Goal: Information Seeking & Learning: Check status

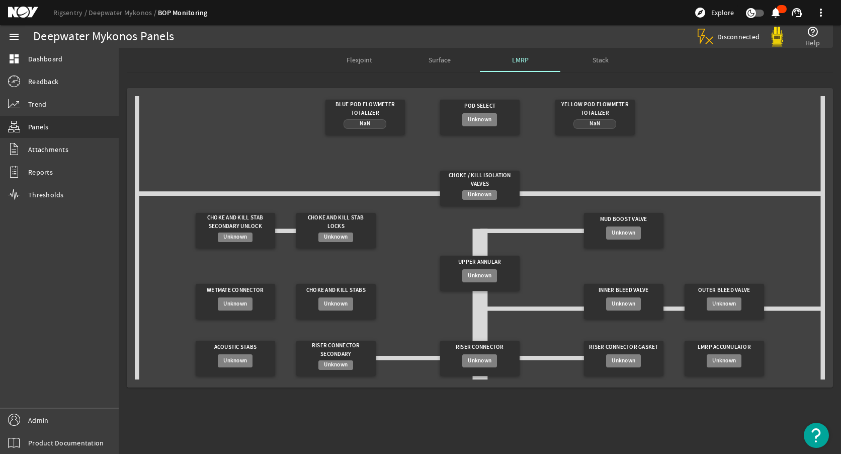
click at [239, 80] on rigsentry-mat-card "Blue Pod Flowmeter Totalizer NaN Pod Select Unknown Yellow Pod Flowmeter Totali…" at bounding box center [480, 237] width 722 height 315
click at [67, 12] on link "Rigsentry" at bounding box center [70, 12] width 35 height 9
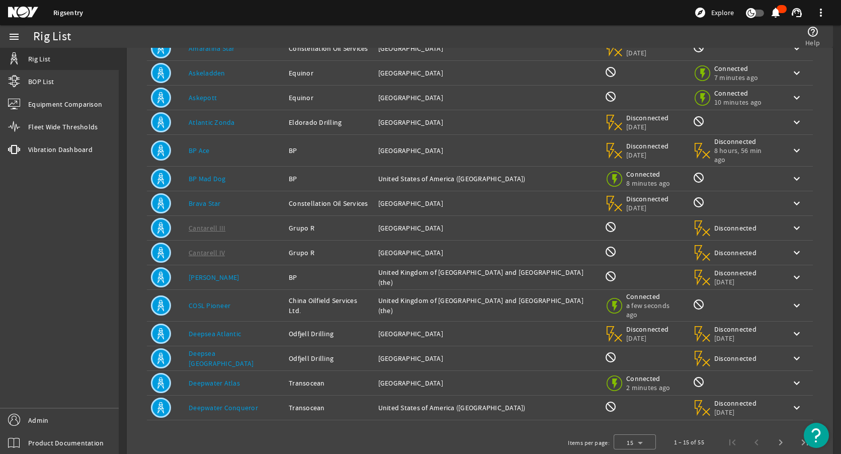
scroll to position [101, 0]
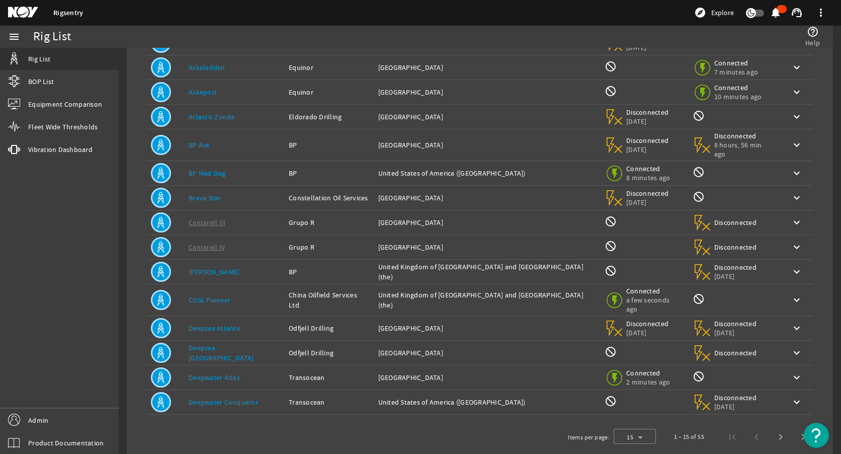
click at [211, 373] on link "Deepwater Atlas" at bounding box center [214, 377] width 51 height 9
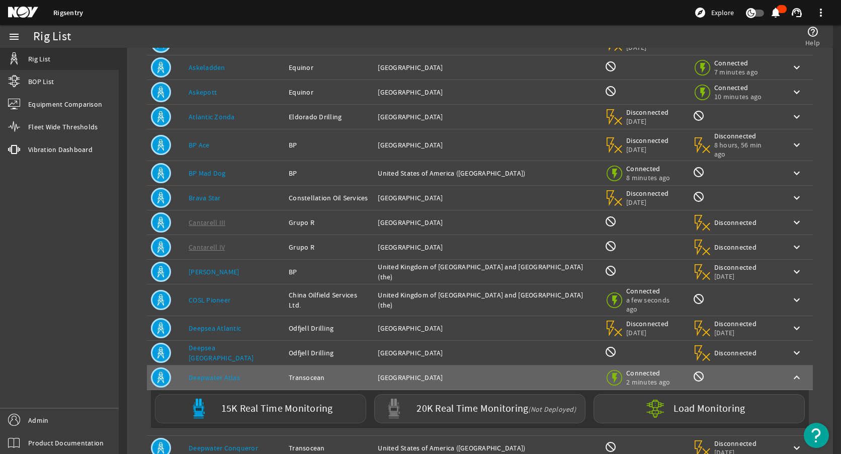
click at [271, 403] on label "15K Real Time Monitoring" at bounding box center [277, 408] width 112 height 11
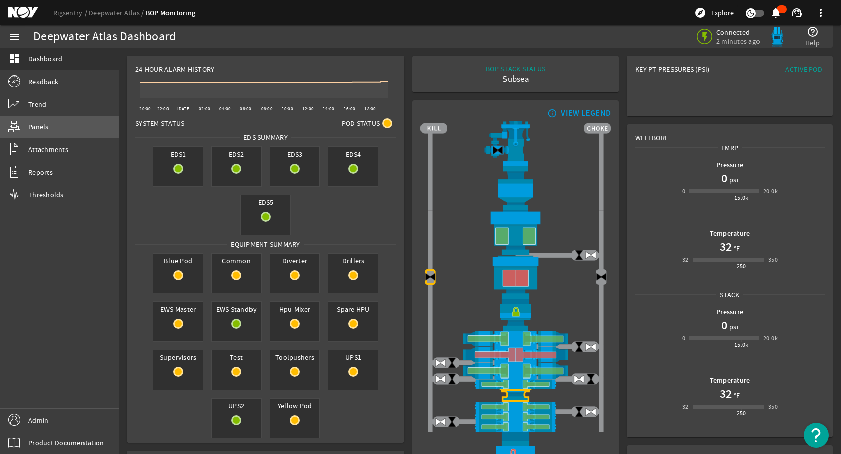
click at [63, 125] on link "Panels" at bounding box center [59, 127] width 119 height 22
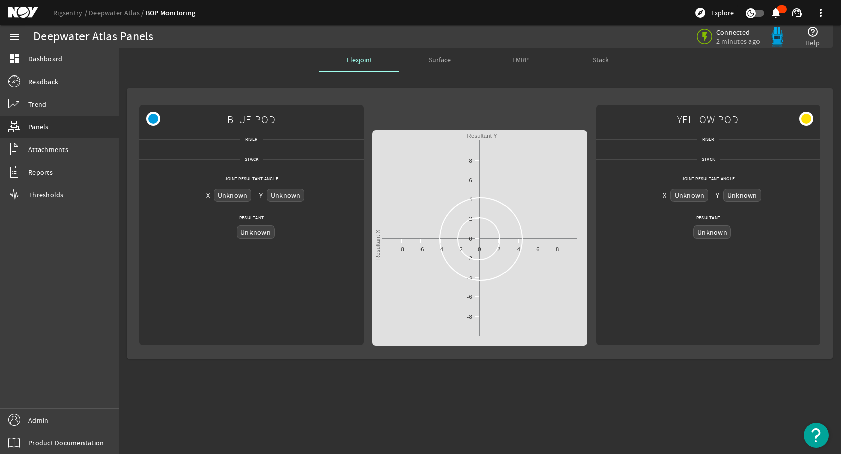
click at [435, 101] on mat-card "BLUE POD Riser Stack Joint Resultant Angle X Unknown Y Unknown Resultant Unknow…" at bounding box center [480, 223] width 706 height 271
click at [434, 58] on span "Surface" at bounding box center [440, 59] width 22 height 7
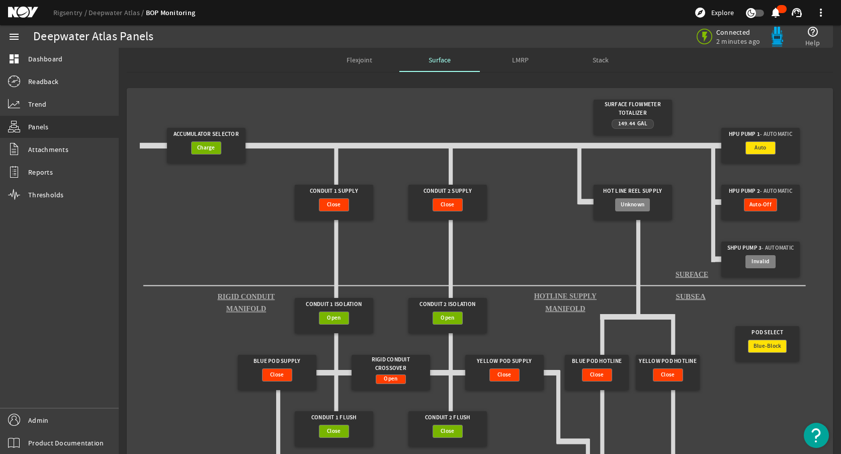
click at [374, 56] on div "Flexjoint" at bounding box center [359, 60] width 80 height 24
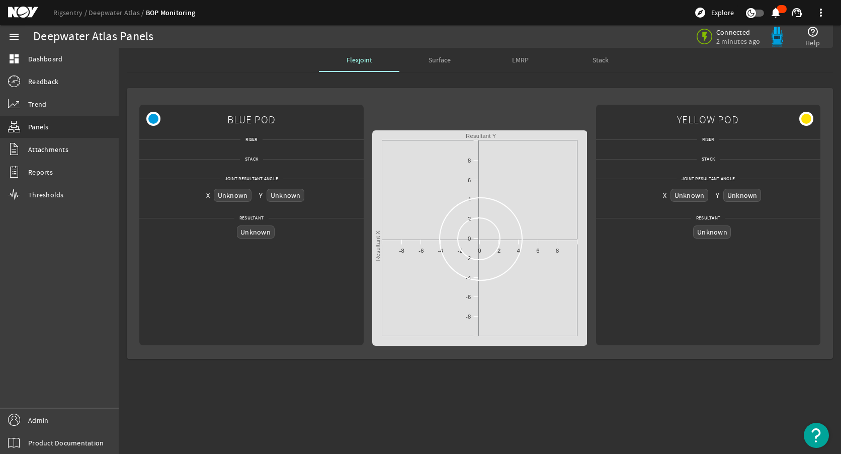
click at [392, 105] on div "Unknown Unknown Created with Highcharts 11.1.0 Resultant X Resultant Y -10 -8 -…" at bounding box center [479, 224] width 215 height 241
click at [456, 92] on mat-card "BLUE POD Riser Stack Joint Resultant Angle X Unknown Y Unknown Resultant Unknow…" at bounding box center [480, 223] width 706 height 271
click at [57, 11] on link "Rigsentry" at bounding box center [70, 12] width 35 height 9
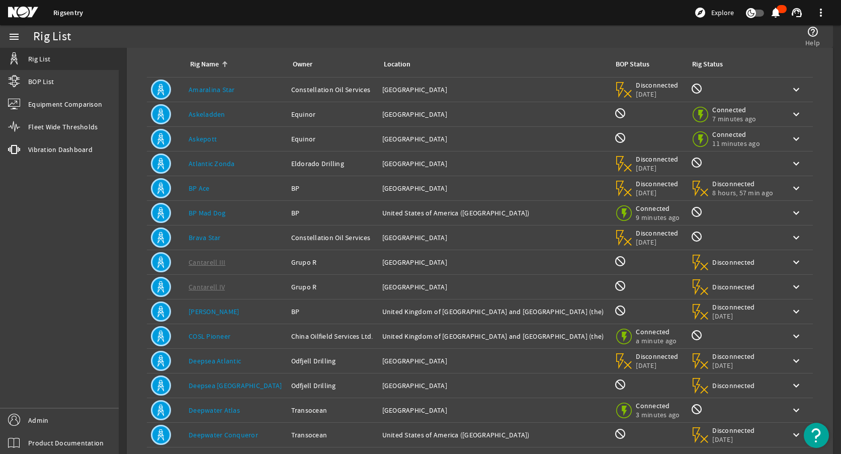
scroll to position [104, 0]
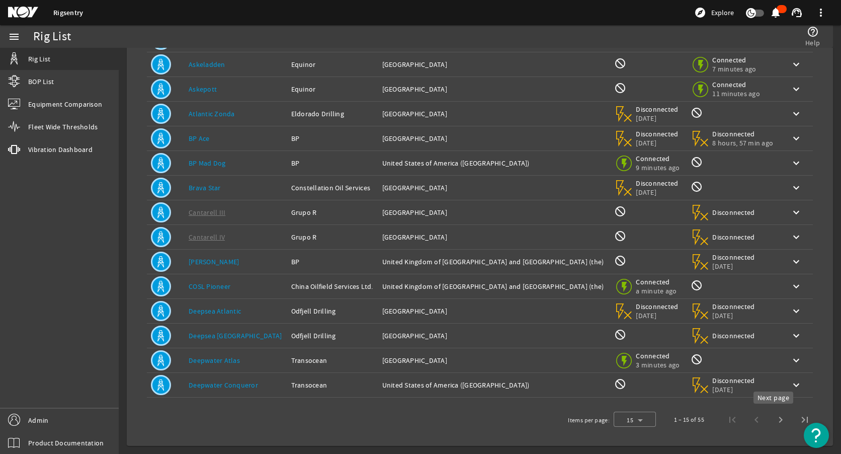
click at [774, 421] on span "Next page" at bounding box center [781, 419] width 24 height 24
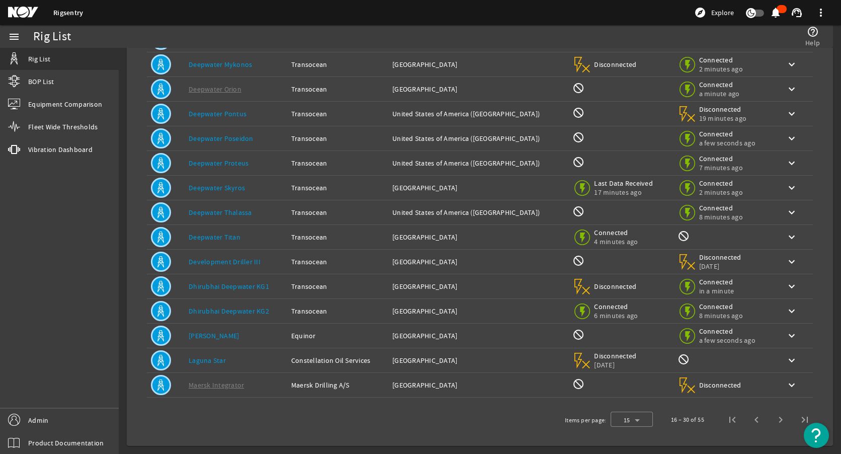
click at [218, 239] on link "Deepwater Titan" at bounding box center [215, 236] width 52 height 9
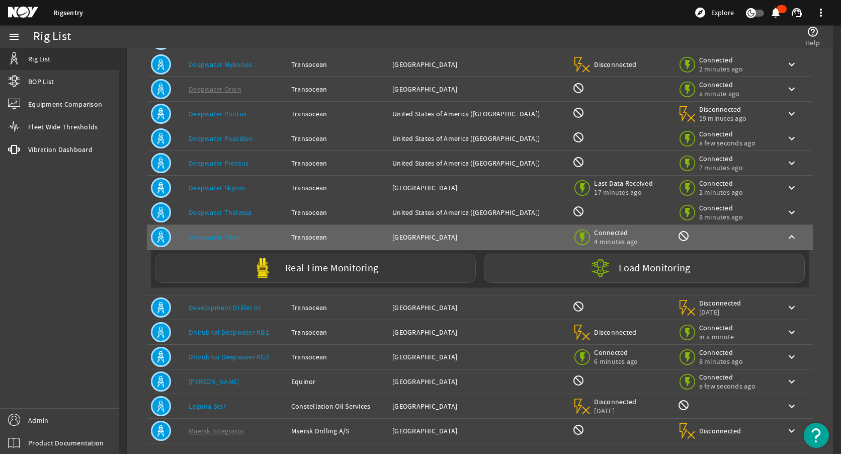
click at [247, 273] on div "Real Time Monitoring" at bounding box center [315, 268] width 321 height 29
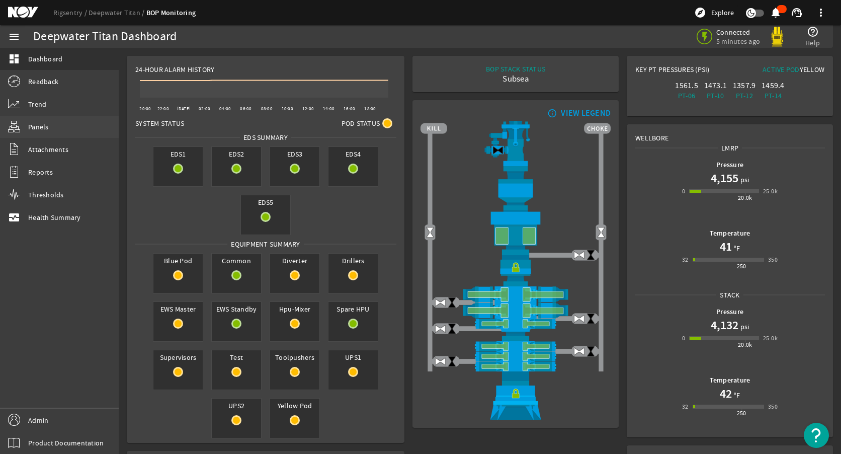
click at [57, 125] on link "Panels" at bounding box center [59, 127] width 119 height 22
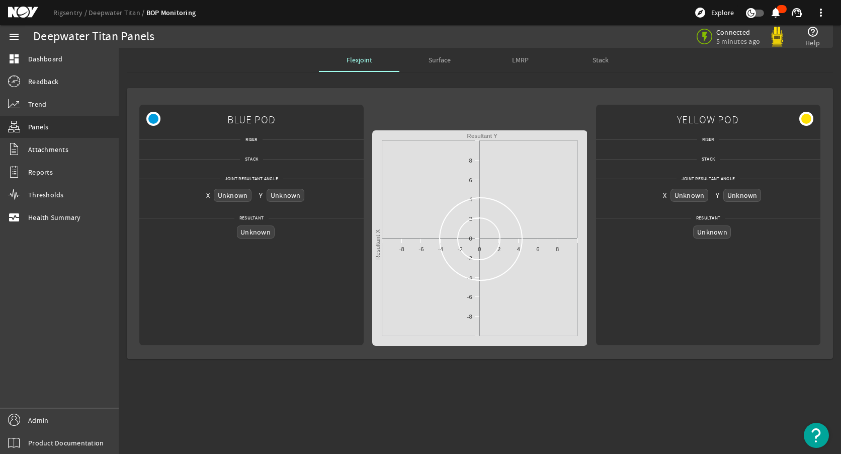
click at [414, 104] on div "Unknown Unknown Created with Highcharts 11.1.0 Resultant X Resultant Y -10 -8 -…" at bounding box center [479, 224] width 215 height 241
click at [503, 111] on div "Unknown Unknown Created with Highcharts 11.1.0 Resultant X Resultant Y -10 -8 -…" at bounding box center [479, 224] width 215 height 241
click at [474, 91] on mat-card "BLUE POD Riser Stack Joint Resultant Angle X Unknown Y Unknown Resultant Unknow…" at bounding box center [480, 223] width 706 height 271
click at [69, 13] on link "Rigsentry" at bounding box center [70, 12] width 35 height 9
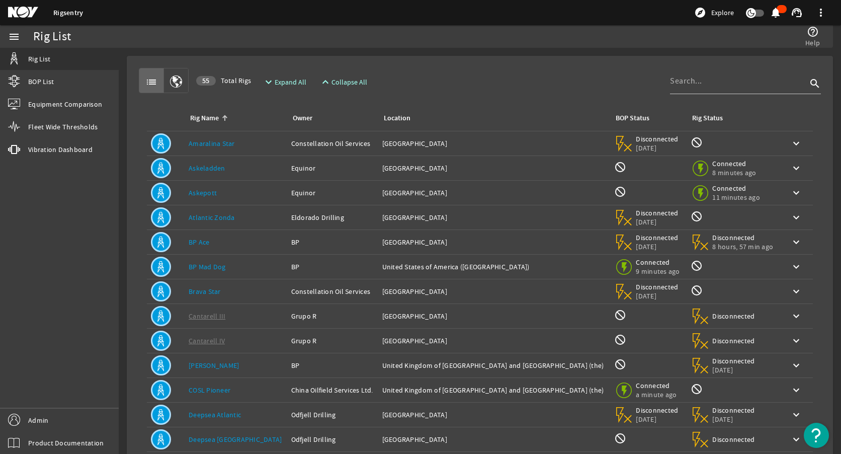
scroll to position [104, 0]
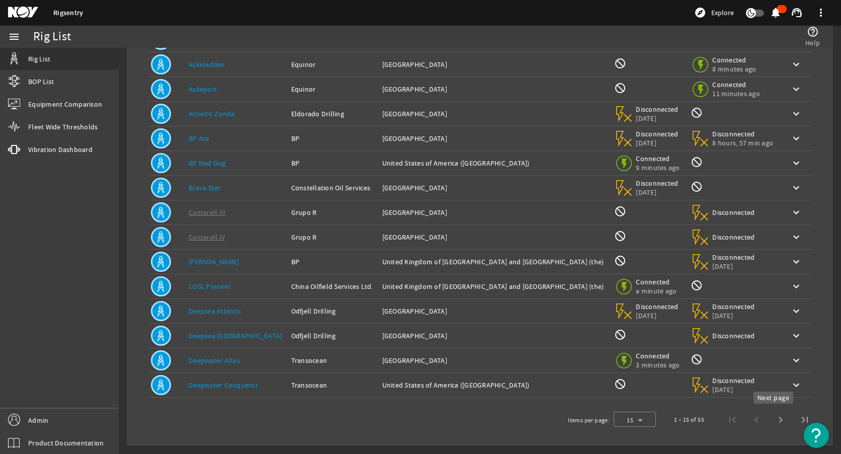
click at [774, 422] on span "Next page" at bounding box center [781, 419] width 24 height 24
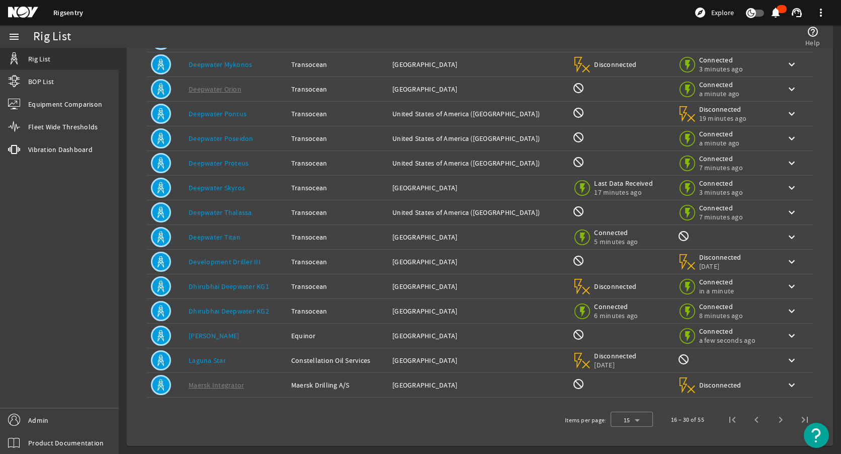
click at [774, 421] on span "Next page" at bounding box center [781, 419] width 24 height 24
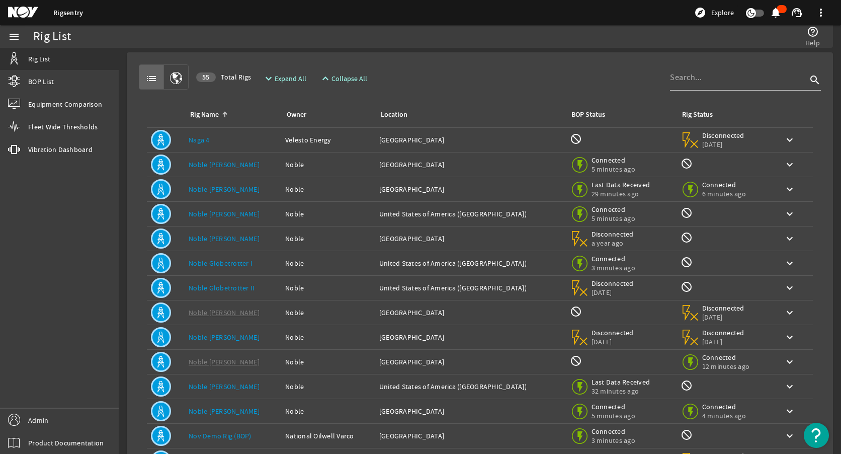
scroll to position [3, 0]
click at [234, 162] on link "Noble [PERSON_NAME]" at bounding box center [224, 164] width 71 height 9
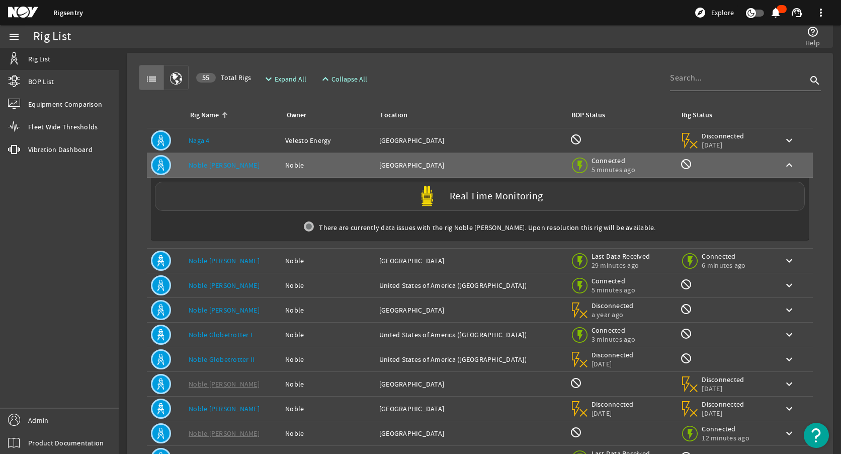
click at [275, 197] on div "Real Time Monitoring" at bounding box center [480, 196] width 650 height 29
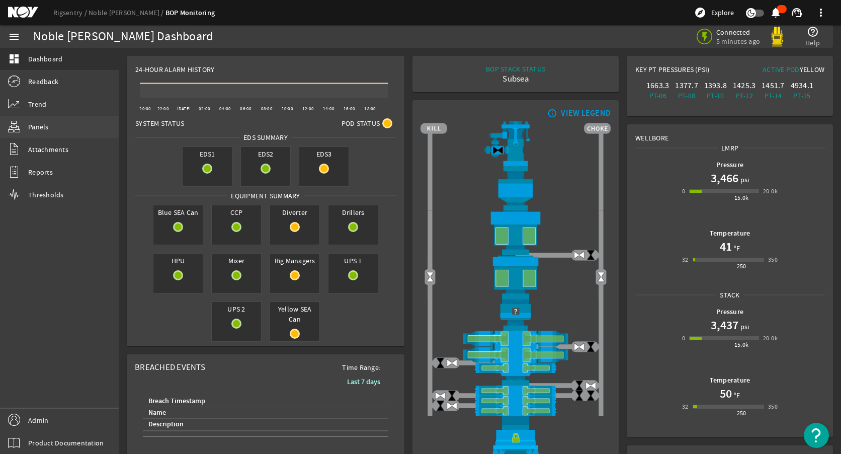
click at [55, 130] on link "Panels" at bounding box center [59, 127] width 119 height 22
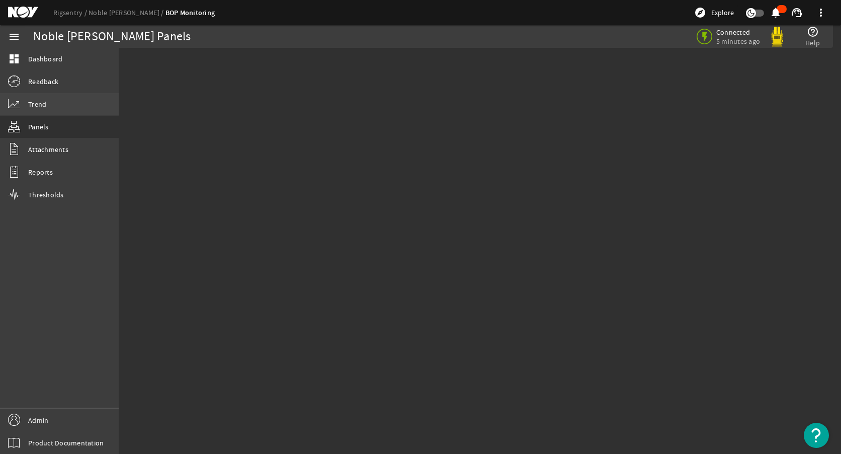
click at [57, 104] on link "Trend" at bounding box center [59, 104] width 119 height 22
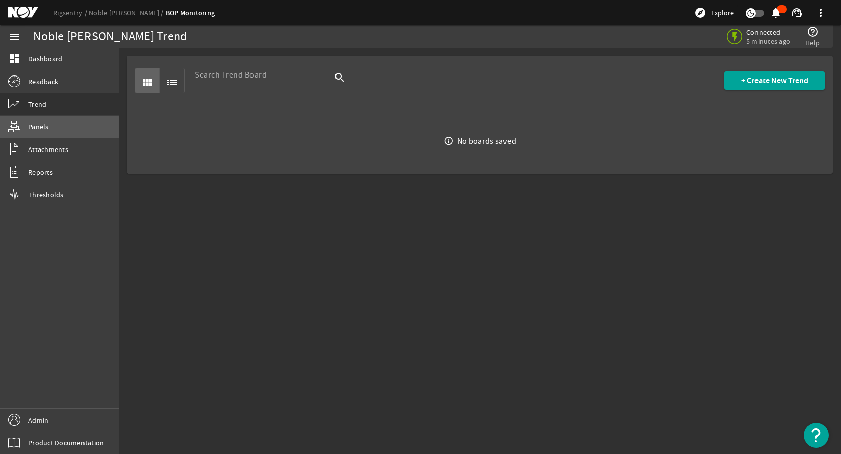
click at [57, 127] on link "Panels" at bounding box center [59, 127] width 119 height 22
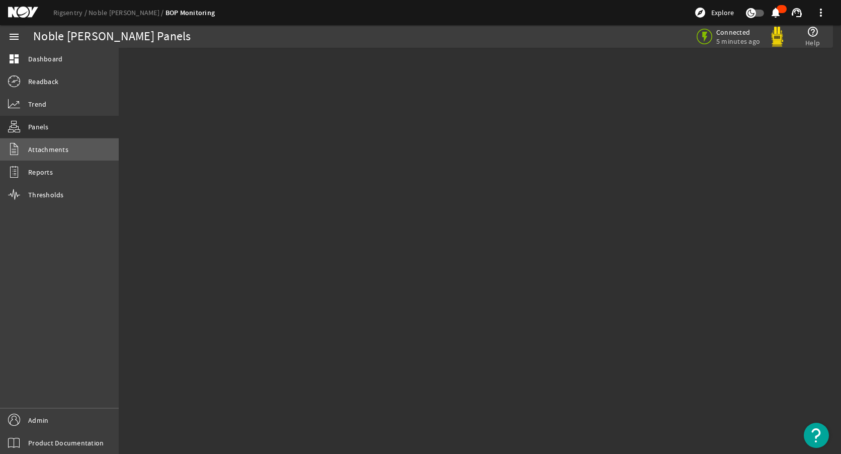
click at [63, 145] on span "Attachments" at bounding box center [48, 149] width 40 height 10
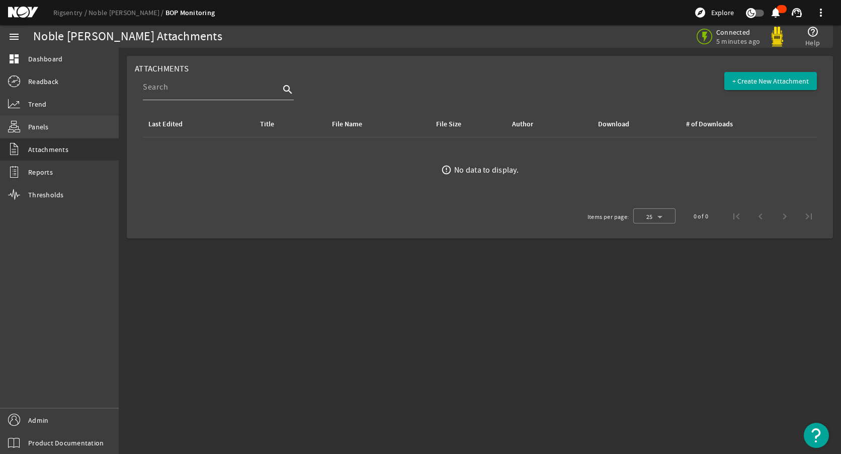
click at [67, 128] on link "Panels" at bounding box center [59, 127] width 119 height 22
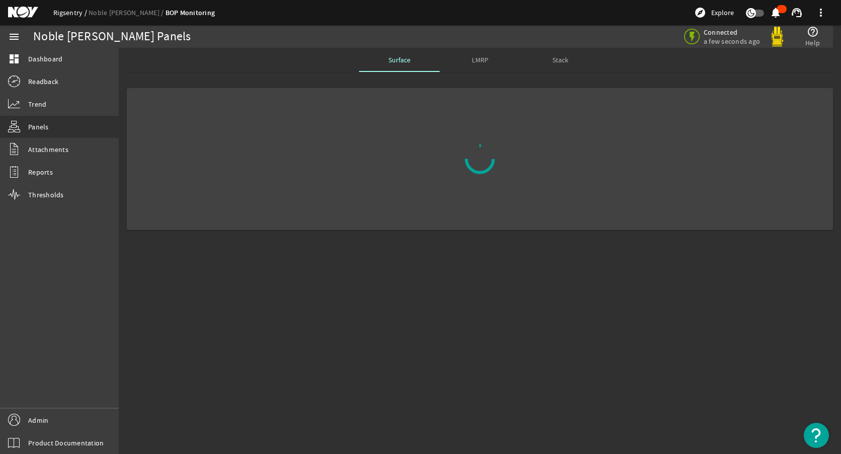
click at [65, 13] on link "Rigsentry" at bounding box center [70, 12] width 35 height 9
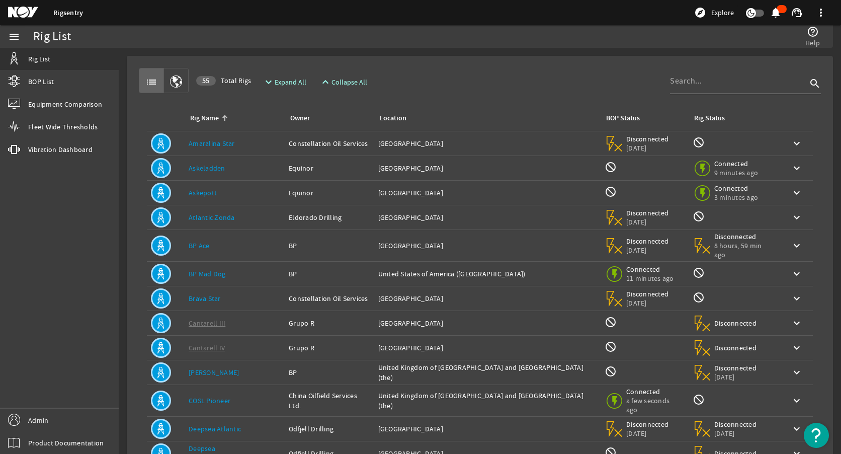
click at [491, 62] on mat-card "list 55 Total Rigs expand_more Expand All expand_less Collapse All search Rig N…" at bounding box center [480, 310] width 706 height 508
click at [489, 71] on div "list 55 Total Rigs expand_more Expand All expand_less Collapse All search" at bounding box center [480, 80] width 682 height 25
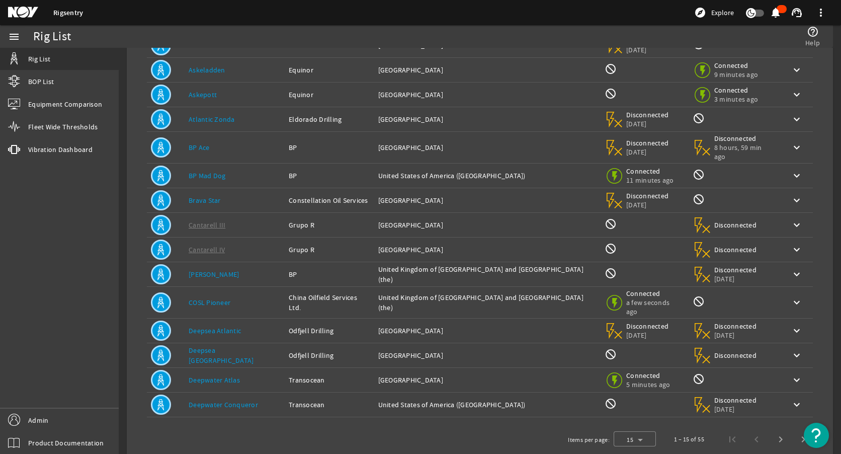
scroll to position [104, 0]
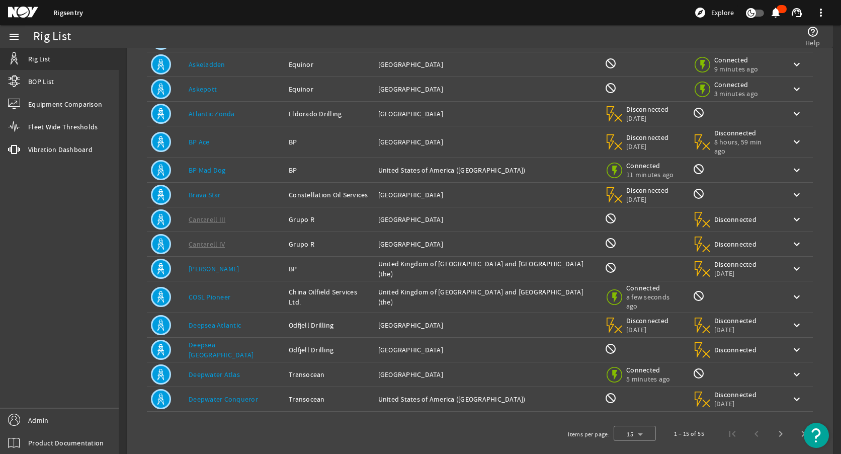
click at [233, 370] on link "Deepwater Atlas" at bounding box center [214, 374] width 51 height 9
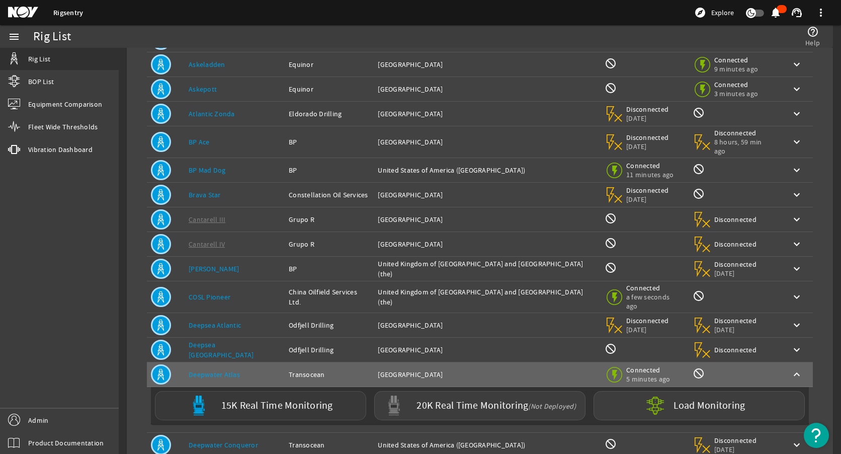
click at [238, 400] on label "15K Real Time Monitoring" at bounding box center [277, 405] width 112 height 11
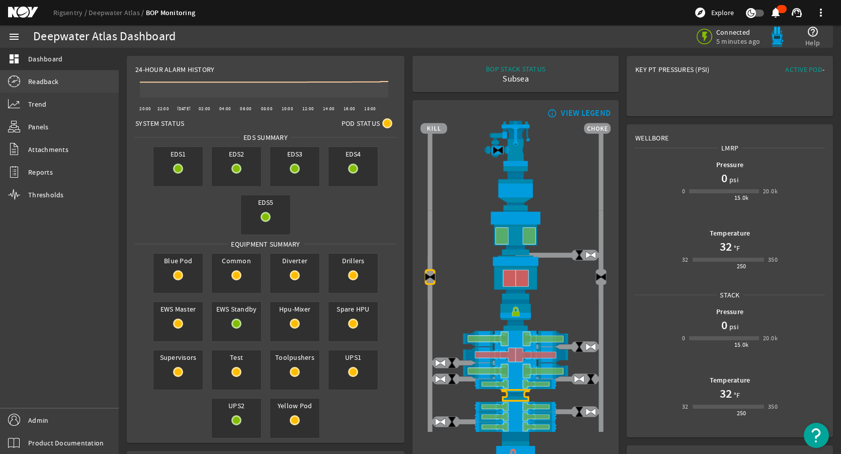
click at [34, 77] on span "Readback" at bounding box center [43, 81] width 30 height 10
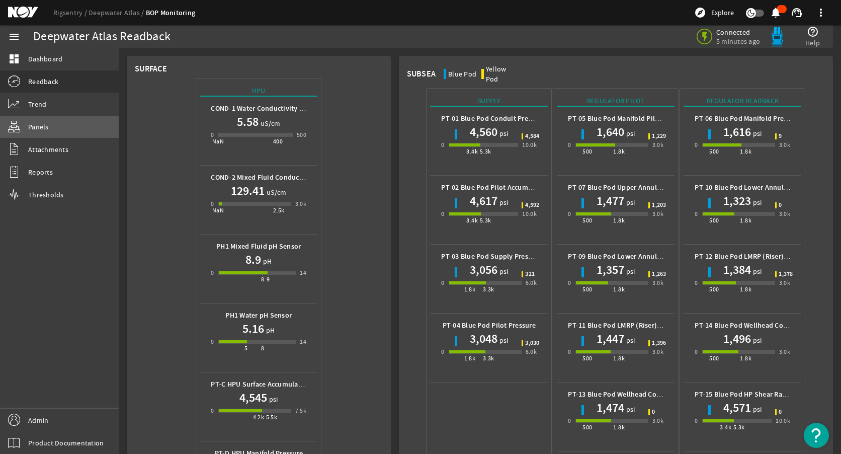
click at [51, 131] on link "Panels" at bounding box center [59, 127] width 119 height 22
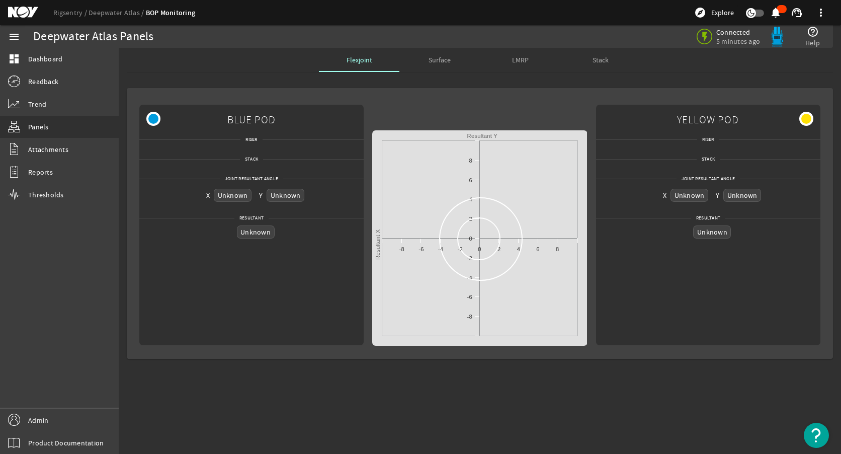
click at [289, 83] on rigsentry-mat-card "BLUE POD Riser Stack Joint Resultant Angle X Unknown Y Unknown Resultant Unknow…" at bounding box center [480, 223] width 722 height 287
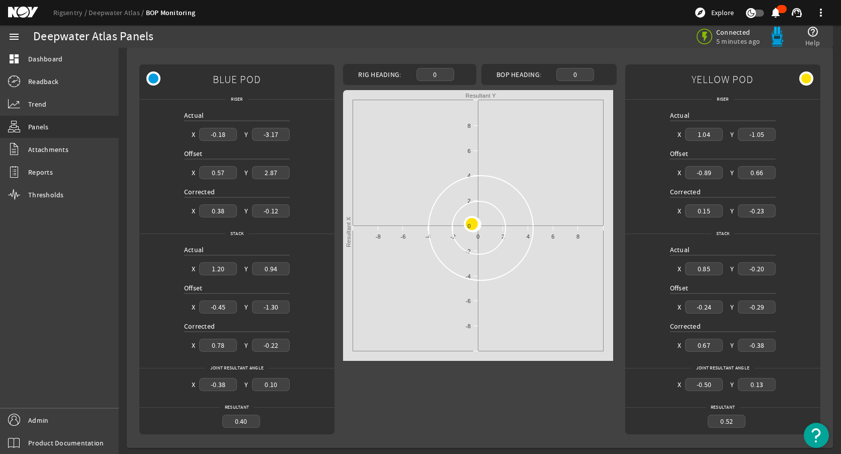
scroll to position [42, 0]
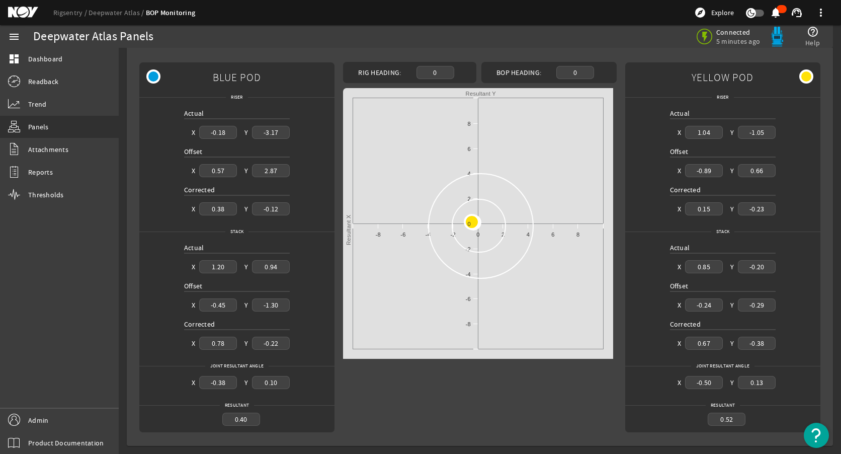
click at [334, 161] on div "BLUE POD Riser Actual X -0.18 Y -3.17 Offset X 0.57 Y 2.87 Corrected X 0.38 Y -…" at bounding box center [480, 247] width 690 height 371
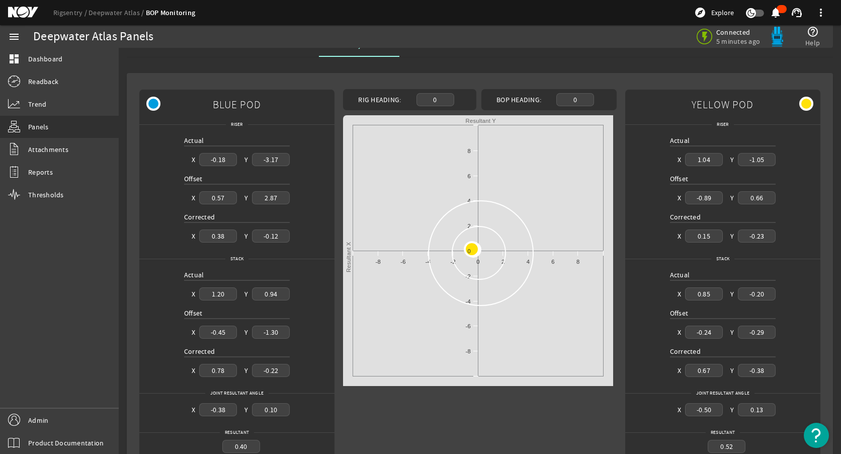
scroll to position [0, 0]
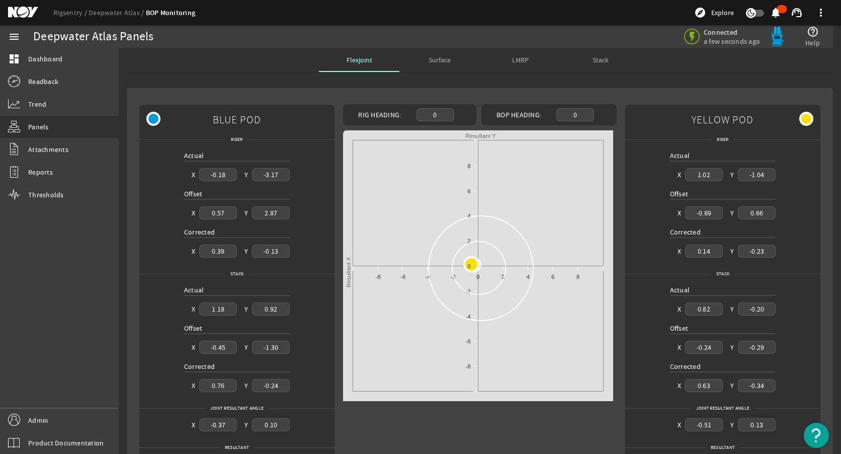
click at [335, 186] on div "BLUE POD Riser Actual X -0.18 Y -3.17 Offset X 0.57 Y 2.87 Corrected X 0.39 Y -…" at bounding box center [480, 289] width 690 height 371
click at [465, 26] on div "Connected a few seconds ago help_outline Help" at bounding box center [619, 36] width 412 height 23
click at [459, 35] on div "Connected a few seconds ago help_outline Help" at bounding box center [619, 36] width 412 height 23
click at [66, 79] on link "Readback" at bounding box center [59, 81] width 119 height 22
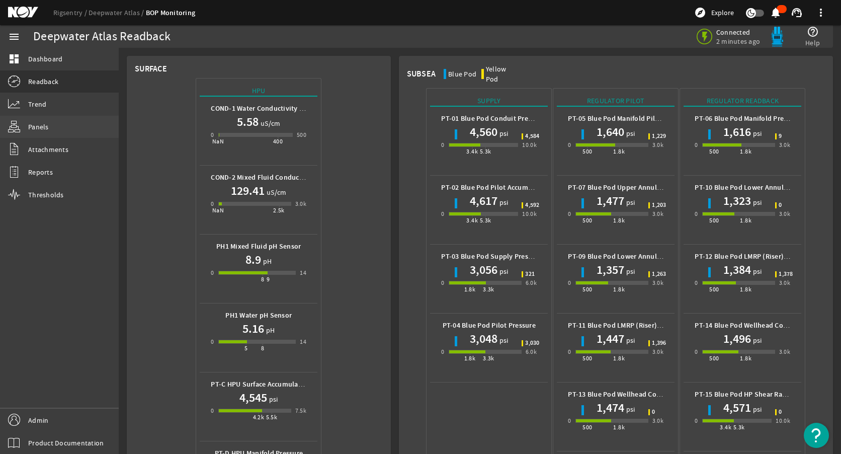
click at [59, 127] on link "Panels" at bounding box center [59, 127] width 119 height 22
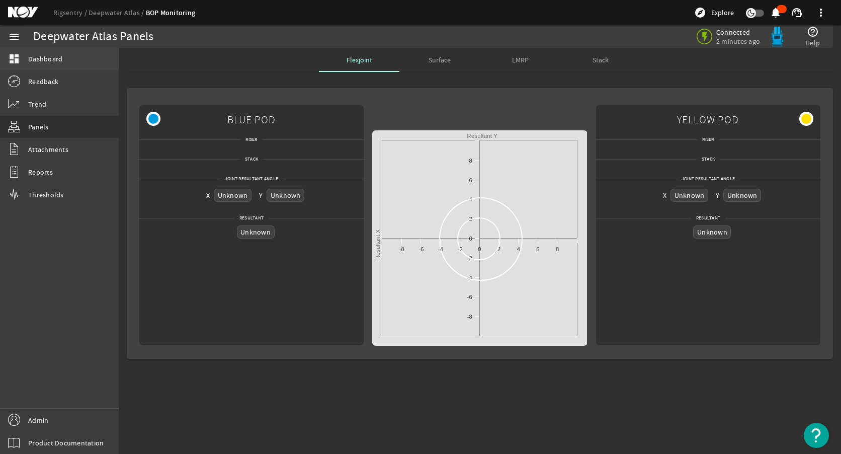
click at [58, 56] on span "Dashboard" at bounding box center [45, 59] width 34 height 10
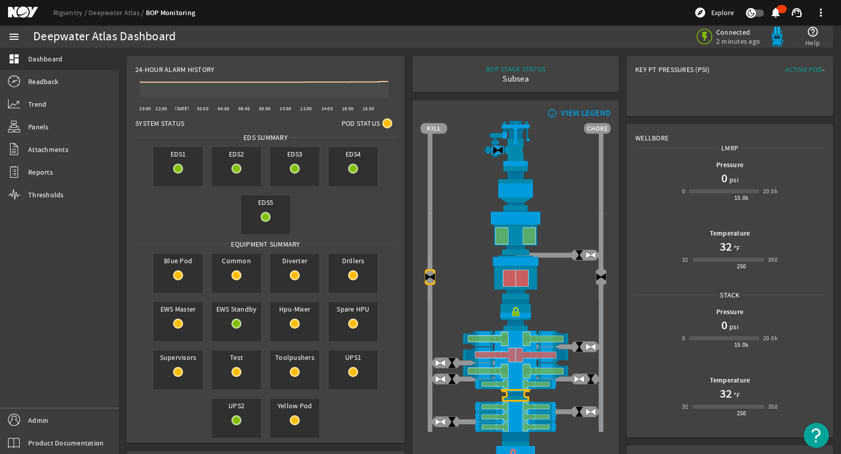
click at [403, 138] on rigsentry-mat-card "24-Hour Alarm History Created with Highcharts 11.1.0 20:00 22:00 [DATE] 02:00 0…" at bounding box center [266, 249] width 286 height 395
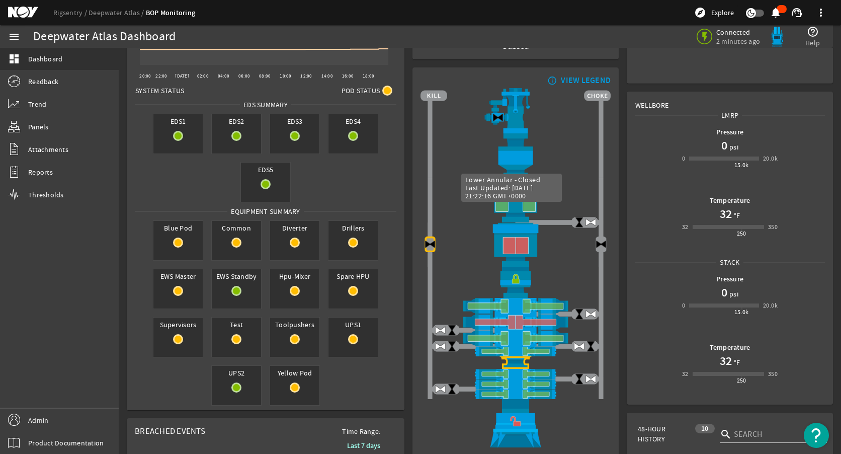
scroll to position [50, 0]
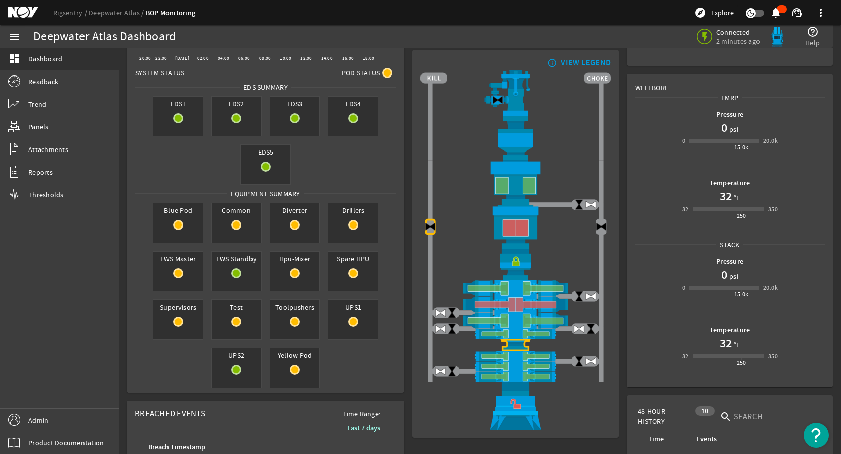
click at [627, 196] on div "Pressure 0 psi 0 15.0k 20.0k Temperature 32 °F 32 250 350" at bounding box center [729, 171] width 205 height 137
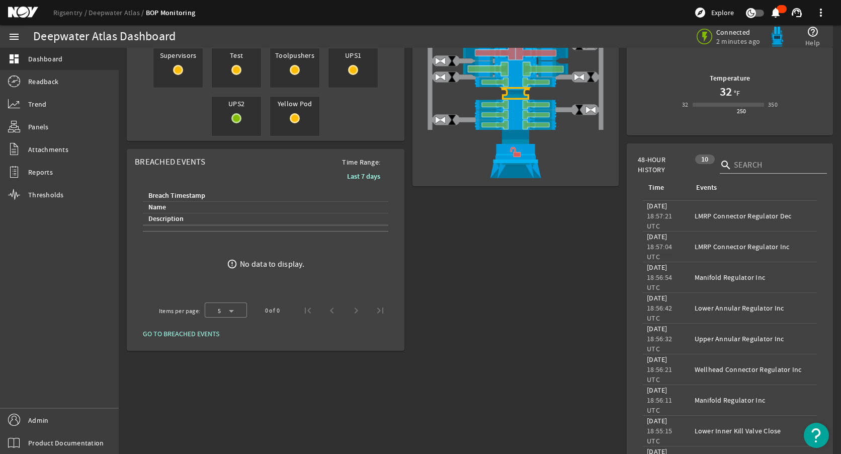
scroll to position [0, 0]
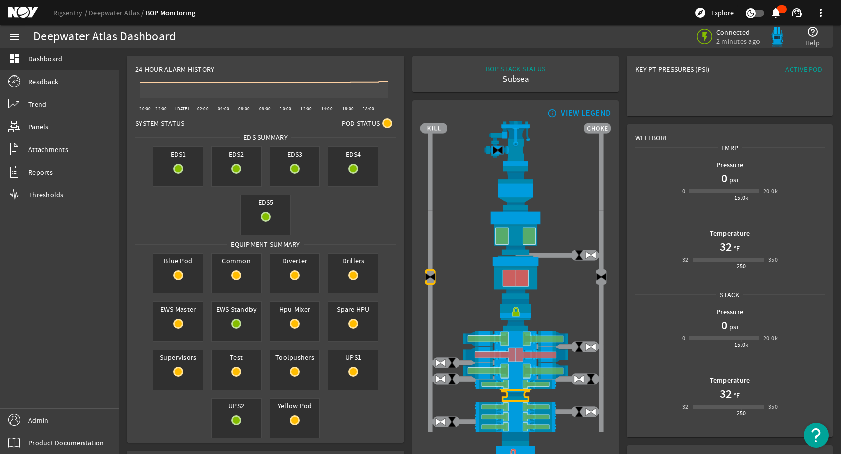
click at [405, 212] on rigsentry-mat-card "24-Hour Alarm History Created with Highcharts 11.1.0 20:00 22:00 [DATE] 02:00 0…" at bounding box center [266, 249] width 286 height 395
click at [344, 274] on rigsentry-circle-icon at bounding box center [352, 275] width 49 height 10
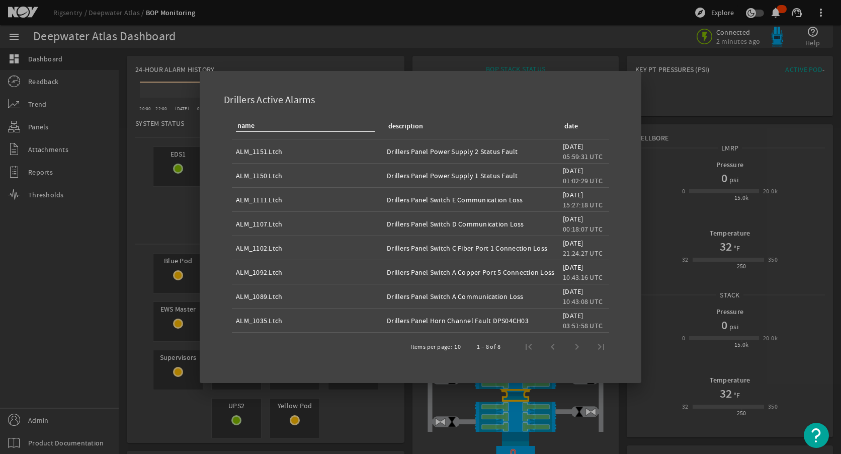
click at [178, 221] on div at bounding box center [420, 227] width 841 height 454
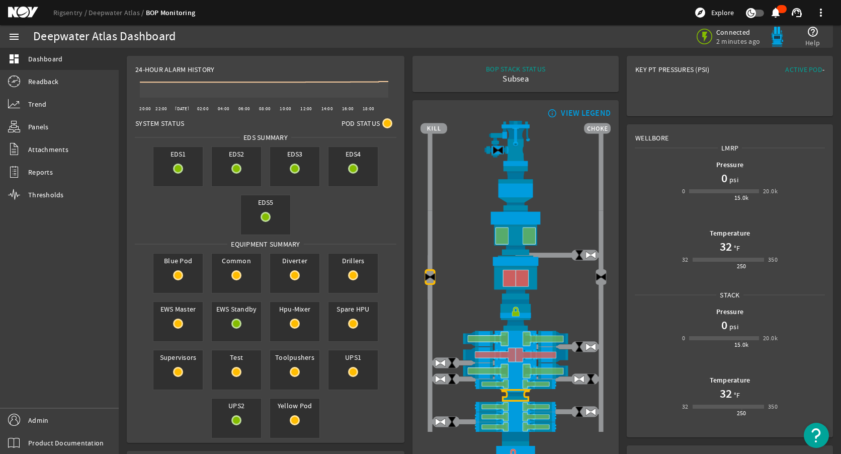
click at [394, 281] on div "Blue Pod Common Diverter Drillers EWS Master EWS Standby Hpu-Mixer Spare HPU Su…" at bounding box center [265, 345] width 269 height 193
click at [346, 268] on div "Drillers" at bounding box center [353, 273] width 50 height 40
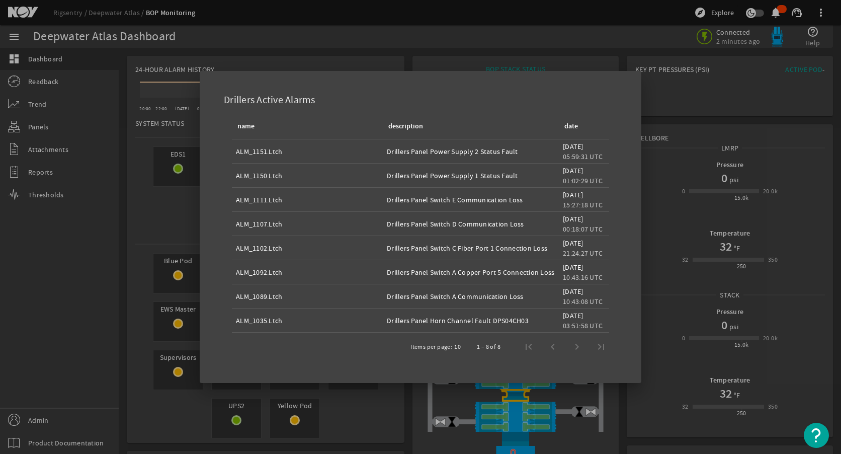
drag, startPoint x: 516, startPoint y: 149, endPoint x: 461, endPoint y: 156, distance: 54.7
click at [461, 156] on div "Drillers Panel Power Supply 2 Status Fault" at bounding box center [471, 151] width 168 height 10
click at [341, 156] on div "ALM_1151.Ltch" at bounding box center [307, 151] width 143 height 10
click at [166, 222] on div at bounding box center [420, 227] width 841 height 454
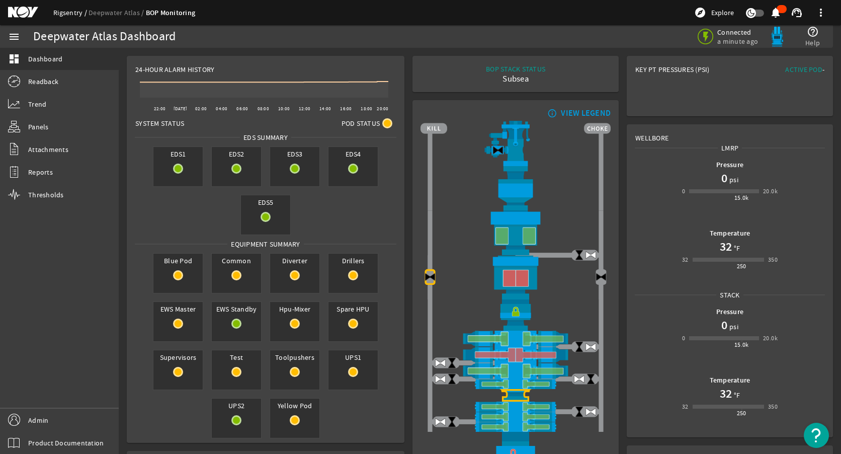
click at [63, 9] on link "Rigsentry" at bounding box center [70, 12] width 35 height 9
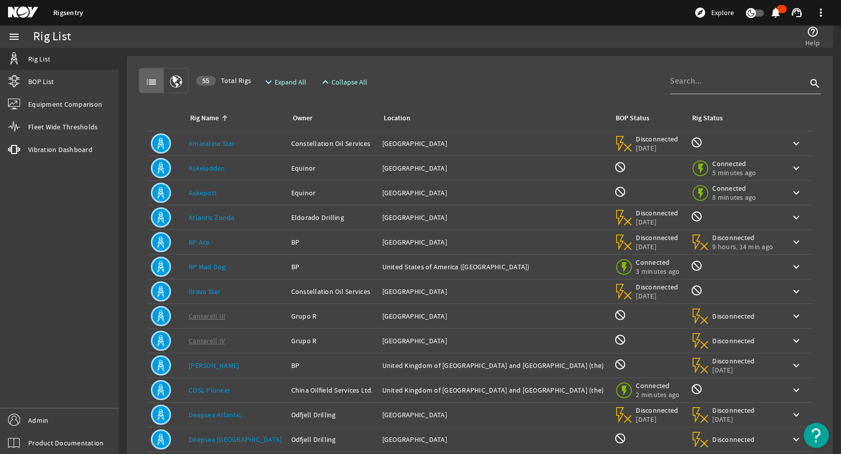
click at [431, 55] on rigsentry-mat-card "list 55 Total Rigs expand_more Expand All expand_less Collapse All search Rig N…" at bounding box center [480, 303] width 722 height 510
